Goal: Use online tool/utility: Utilize a website feature to perform a specific function

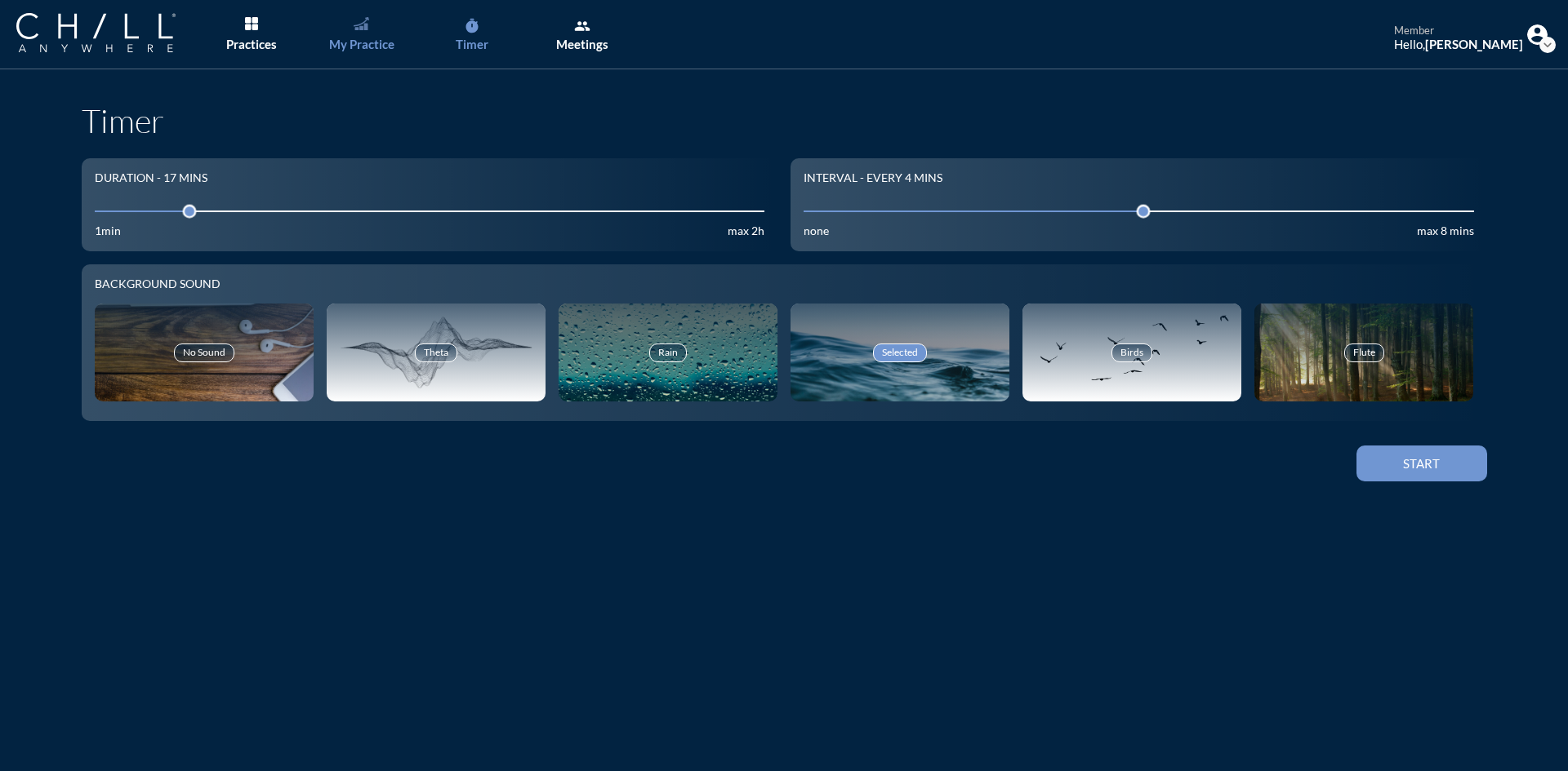
click at [363, 37] on div "My Practice" at bounding box center [361, 44] width 65 height 15
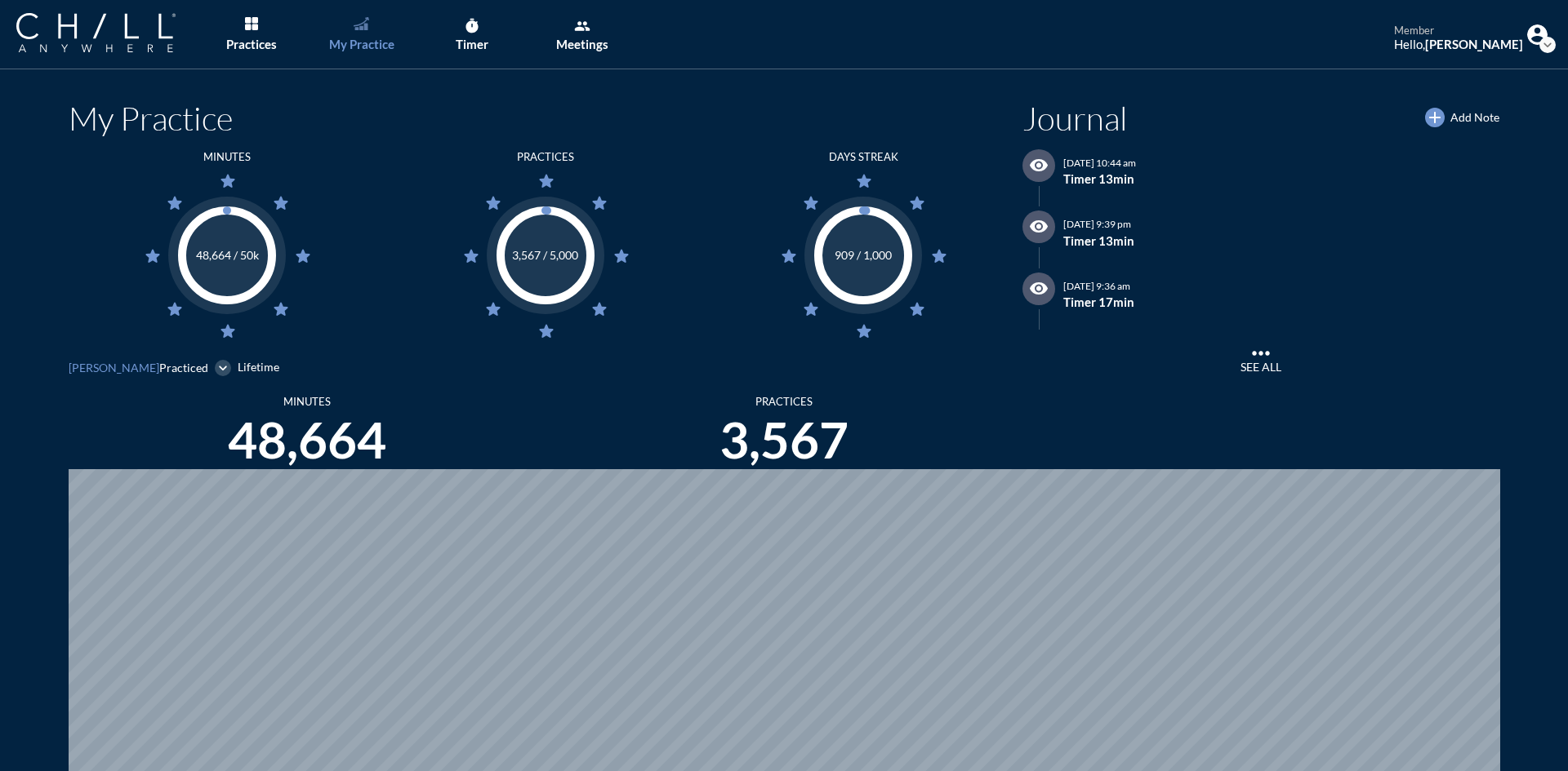
scroll to position [771, 1556]
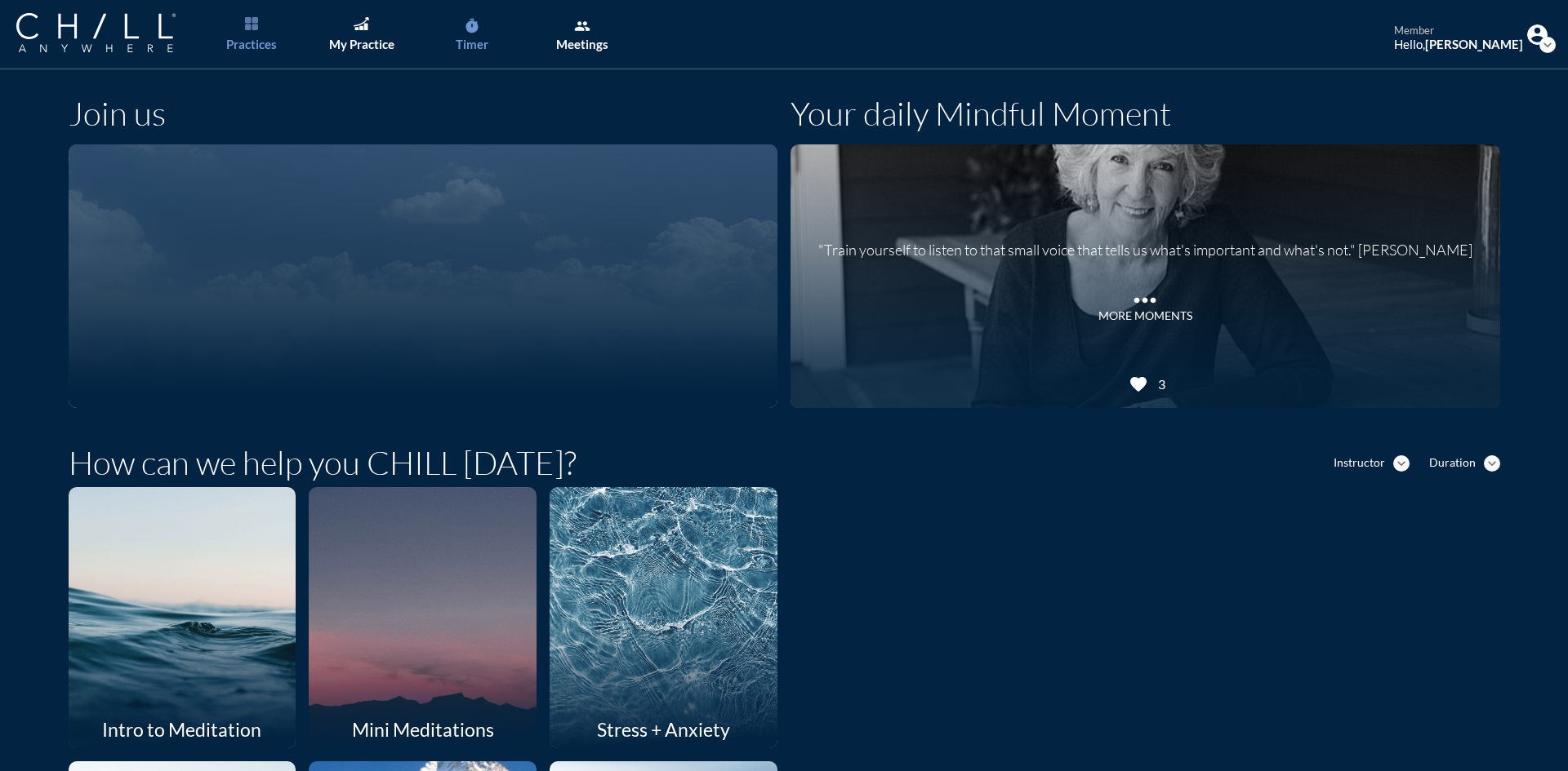
click at [472, 28] on icon "timer" at bounding box center [472, 26] width 16 height 16
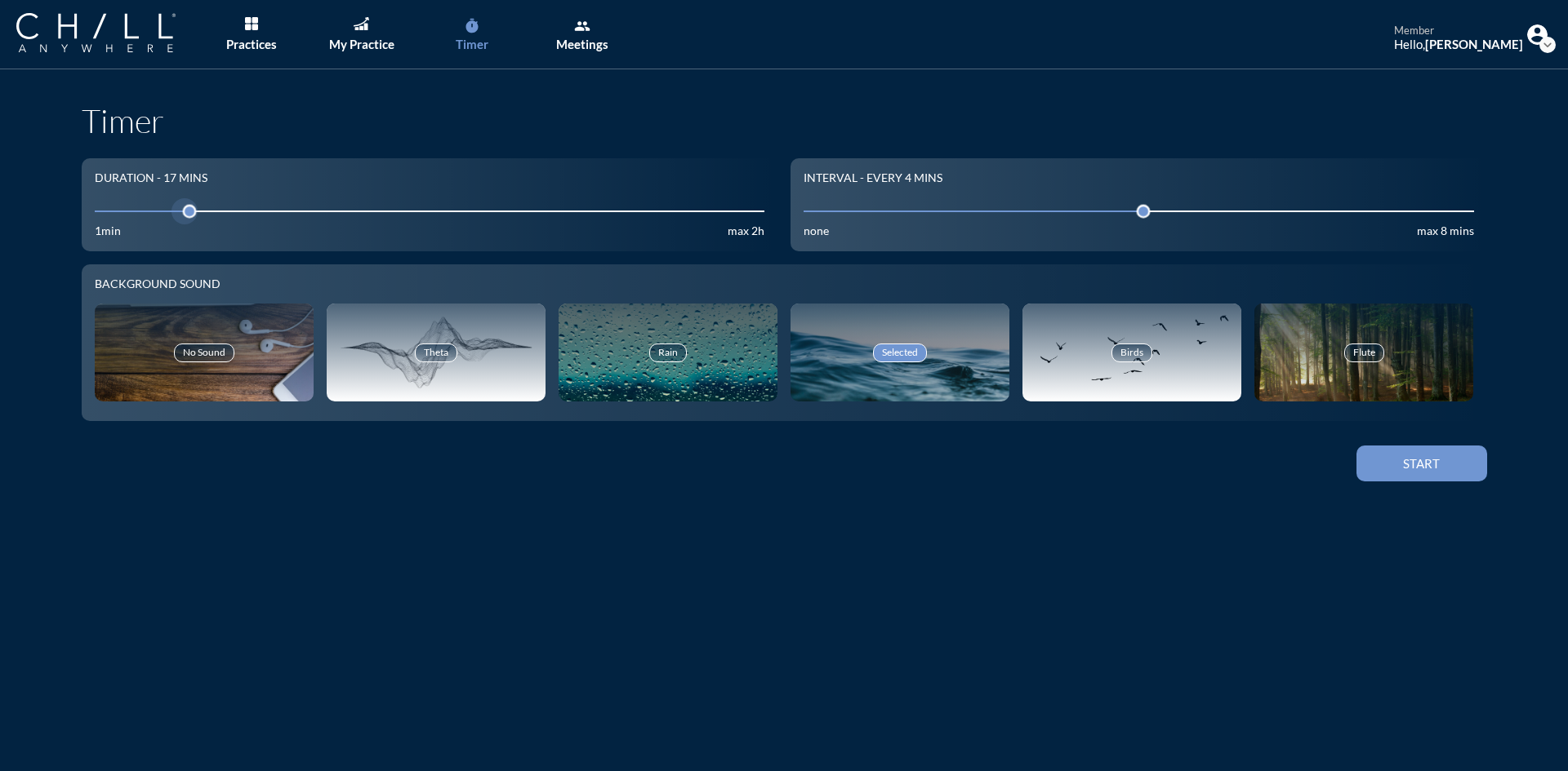
click at [152, 213] on input "17" at bounding box center [430, 211] width 671 height 16
drag, startPoint x: 152, startPoint y: 213, endPoint x: 195, endPoint y: 217, distance: 43.2
click at [195, 217] on div at bounding box center [207, 212] width 23 height 23
click at [1444, 465] on div "Start" at bounding box center [1421, 464] width 73 height 15
